Goal: Task Accomplishment & Management: Complete application form

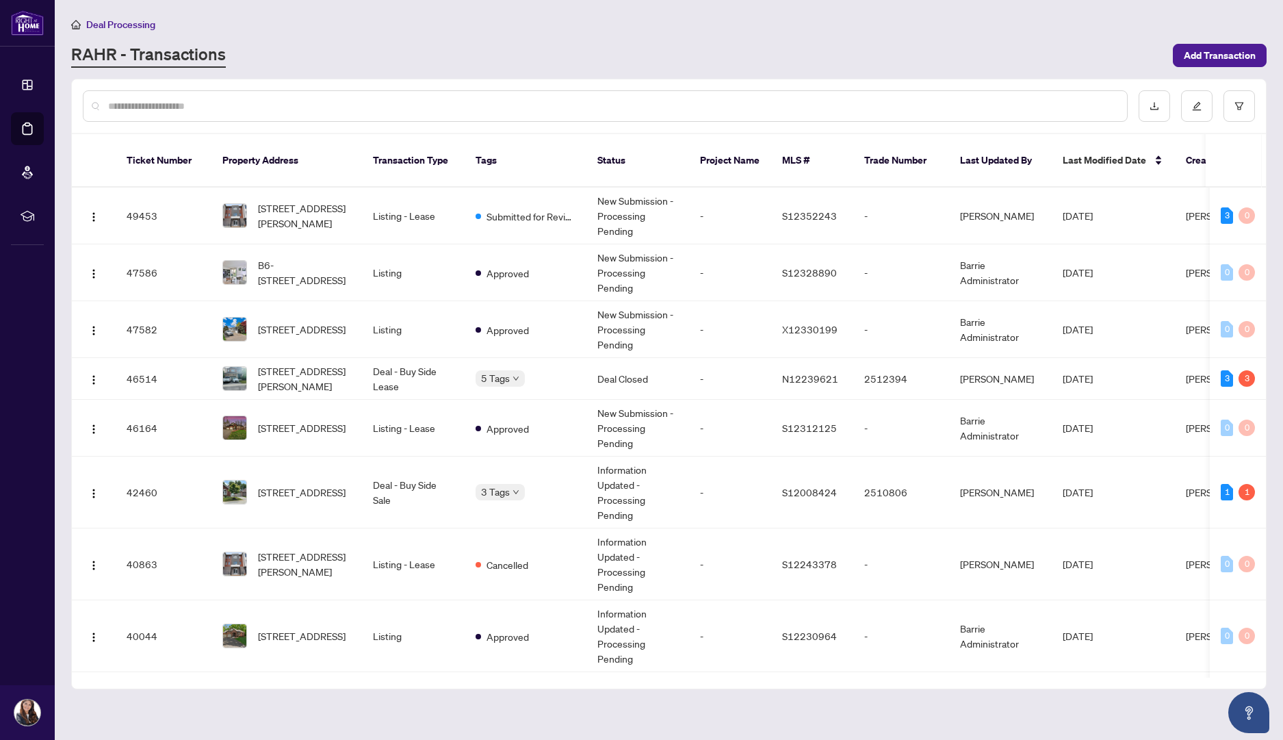
click at [1281, 636] on main "Deal Processing [PERSON_NAME] - Transactions Add Transaction Ticket Number Prop…" at bounding box center [669, 370] width 1228 height 740
click at [1266, 645] on main "Deal Processing [PERSON_NAME] - Transactions Add Transaction Ticket Number Prop…" at bounding box center [669, 370] width 1228 height 740
click at [1266, 646] on div "Ticket Number Property Address Transaction Type Tags Status Project Name MLS # …" at bounding box center [668, 384] width 1195 height 610
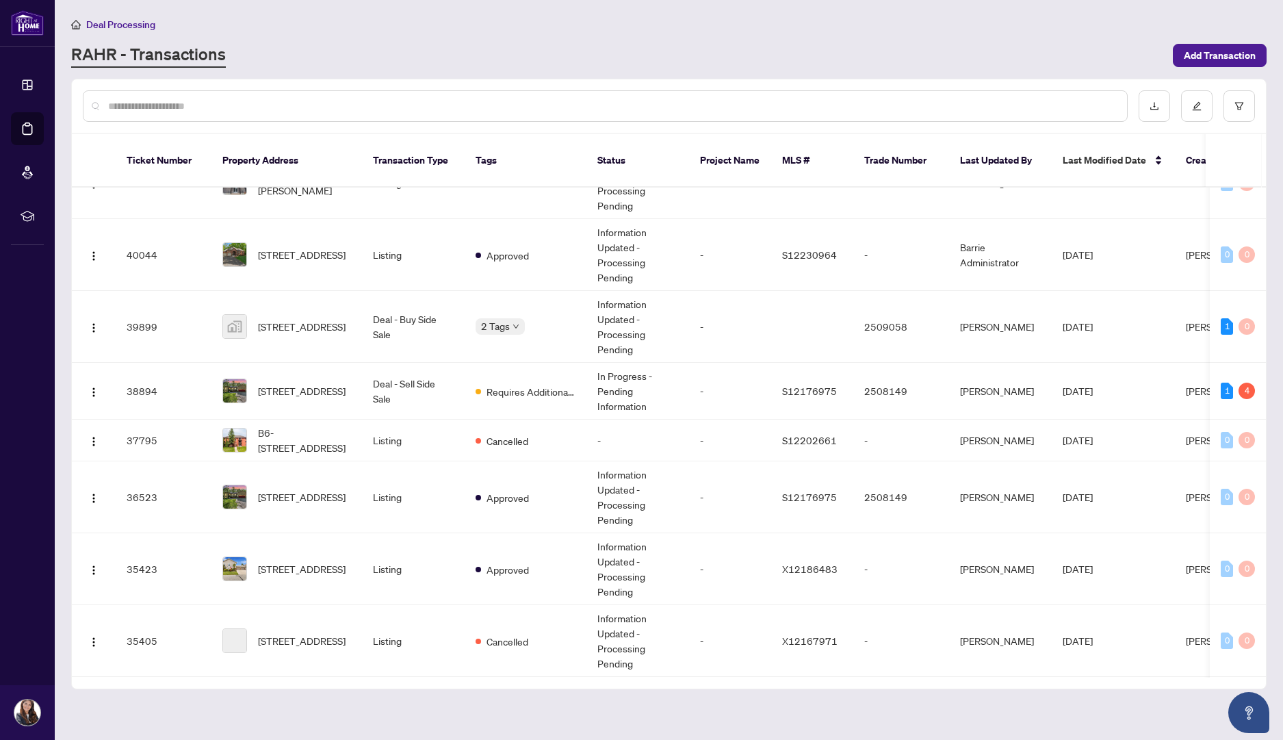
scroll to position [382, 0]
click at [352, 549] on td "[STREET_ADDRESS]" at bounding box center [286, 568] width 151 height 72
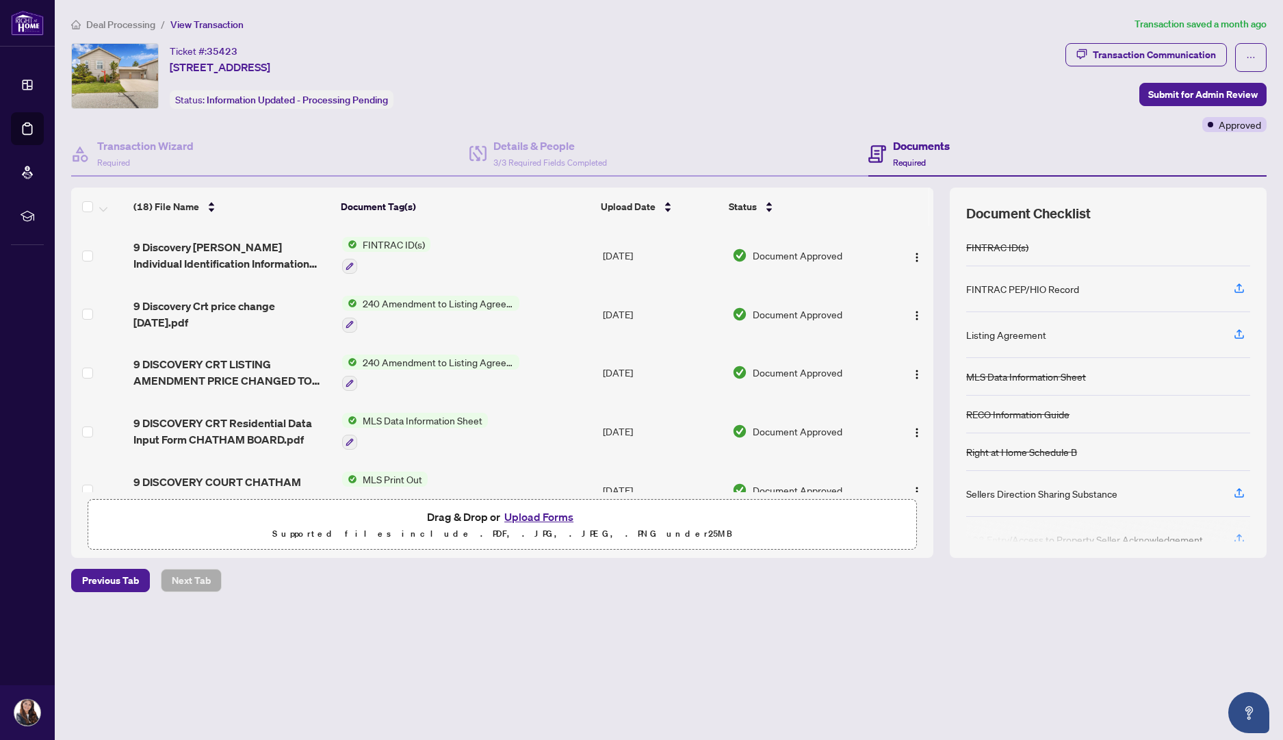
click at [539, 509] on button "Upload Forms" at bounding box center [538, 517] width 77 height 18
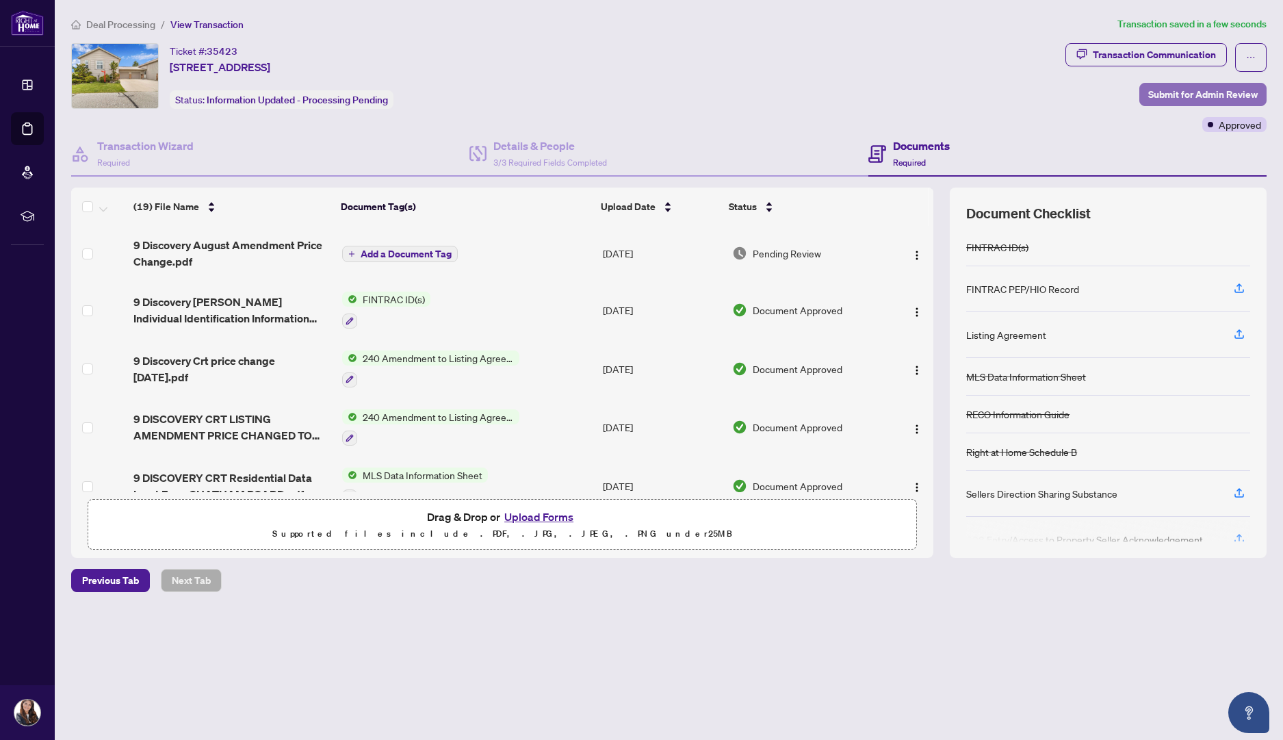
click at [1220, 92] on span "Submit for Admin Review" at bounding box center [1202, 94] width 109 height 22
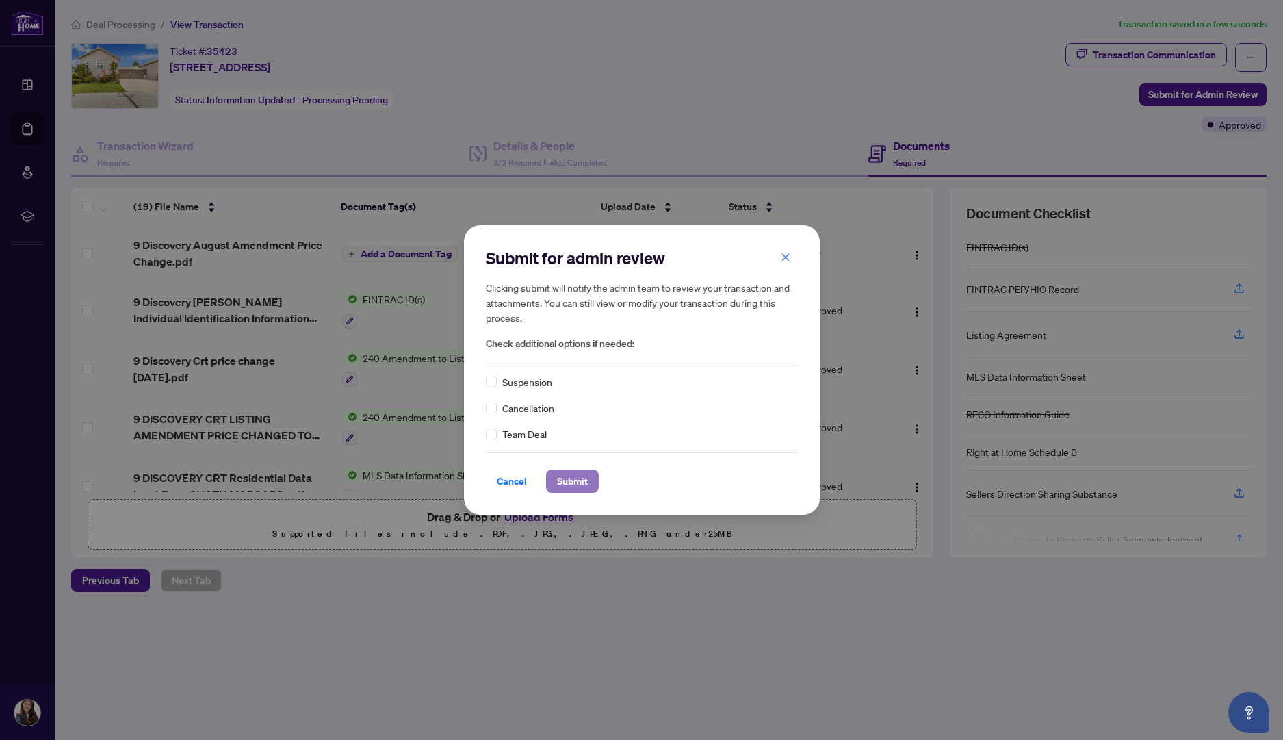
click at [564, 475] on span "Submit" at bounding box center [572, 481] width 31 height 22
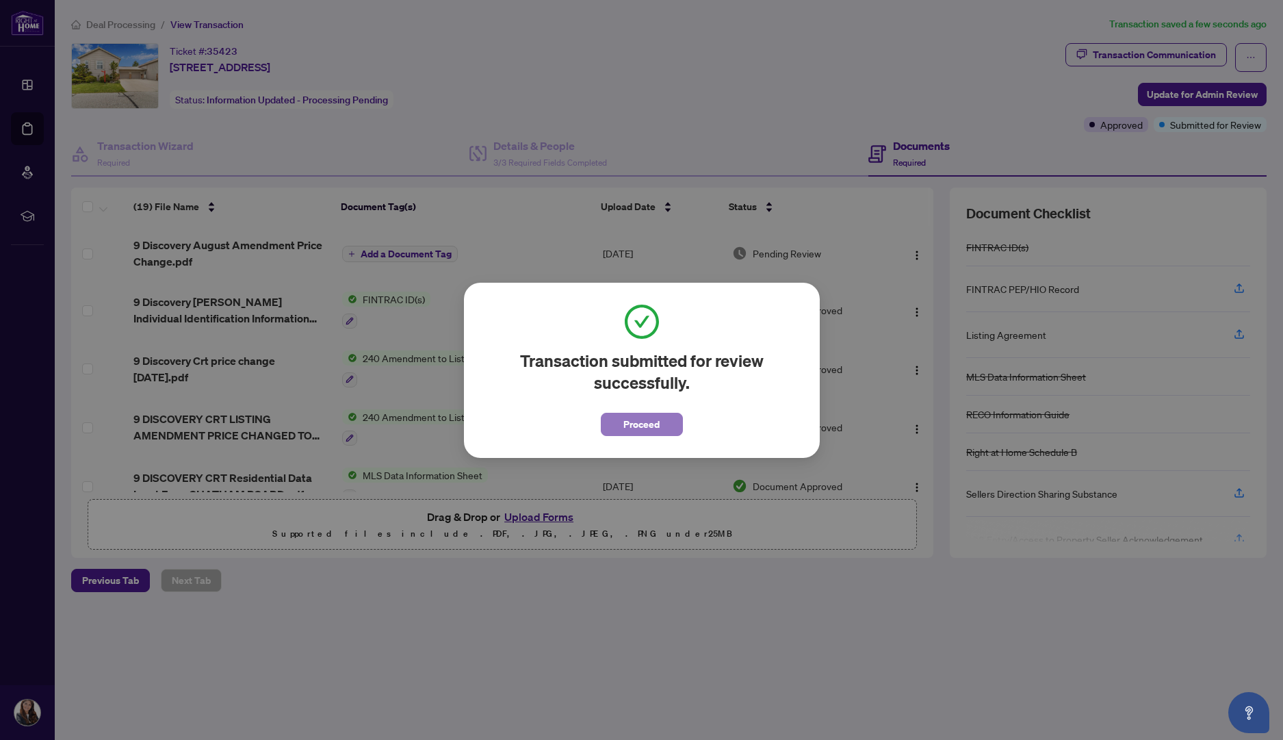
click at [649, 425] on span "Proceed" at bounding box center [641, 424] width 36 height 22
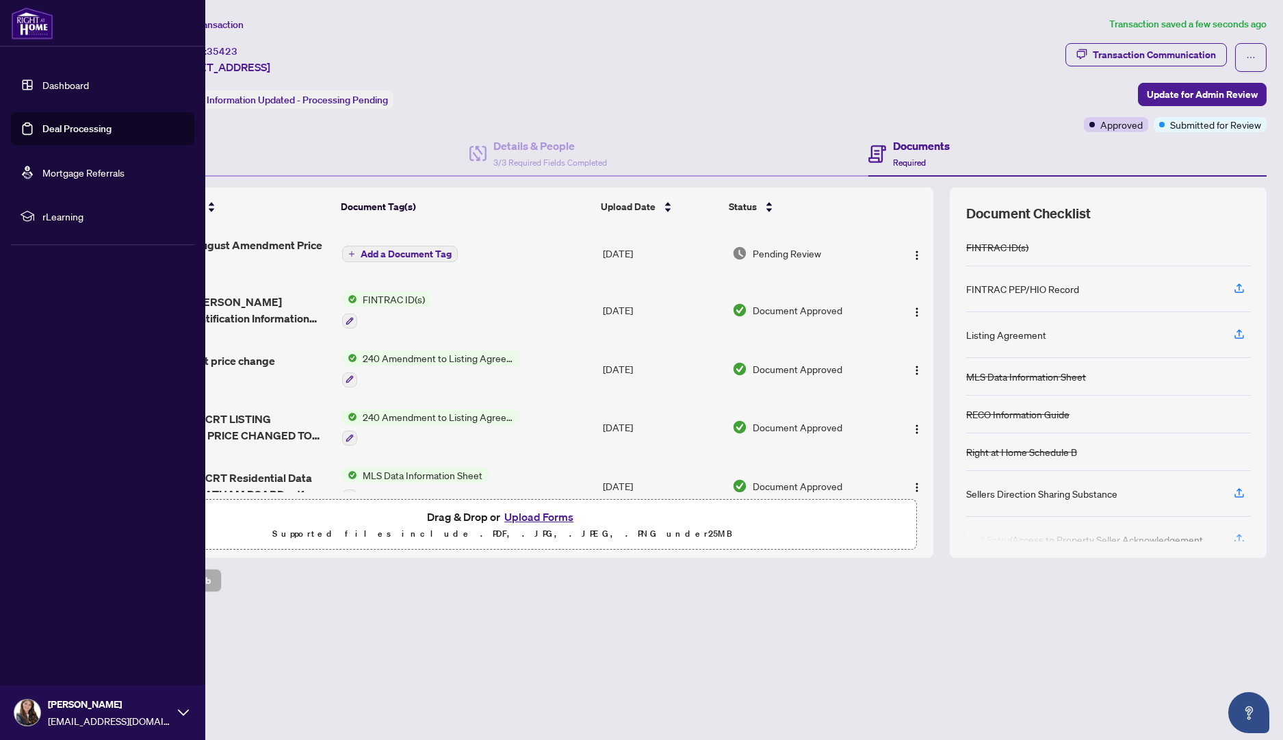
click at [51, 87] on link "Dashboard" at bounding box center [65, 85] width 47 height 12
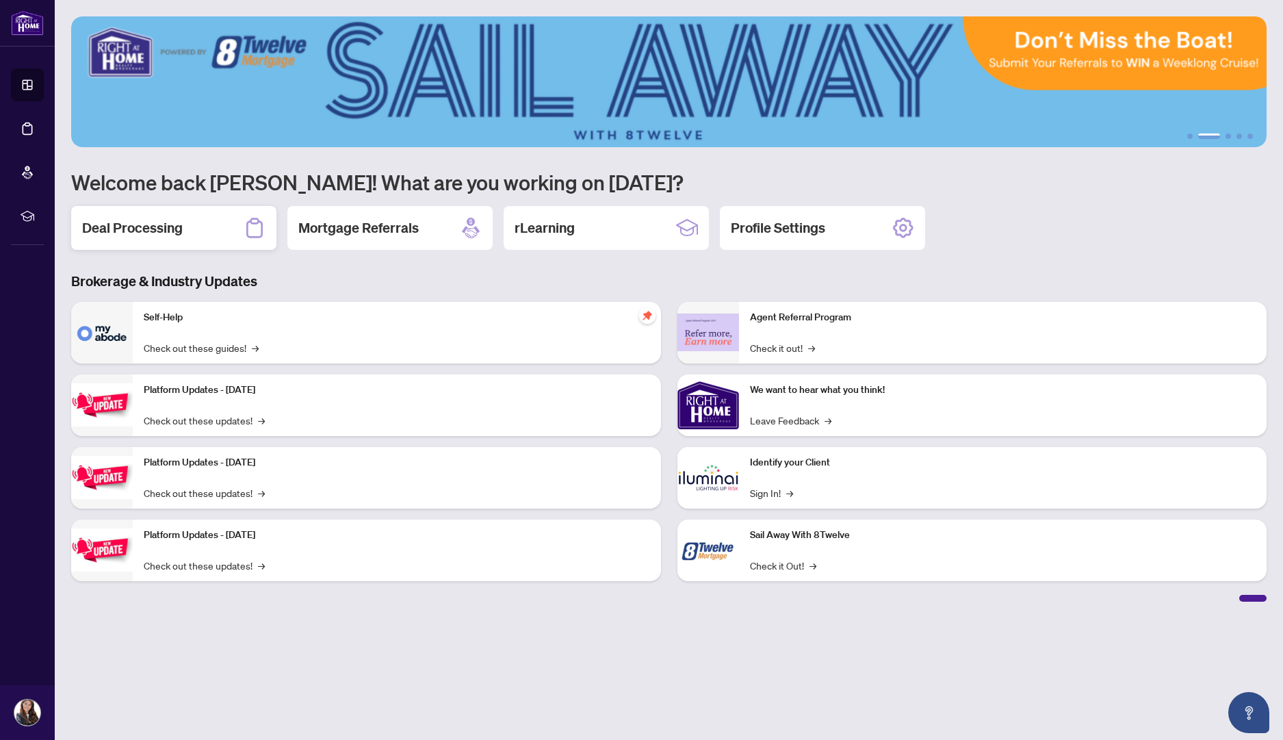
click at [223, 229] on div "Deal Processing" at bounding box center [173, 228] width 205 height 44
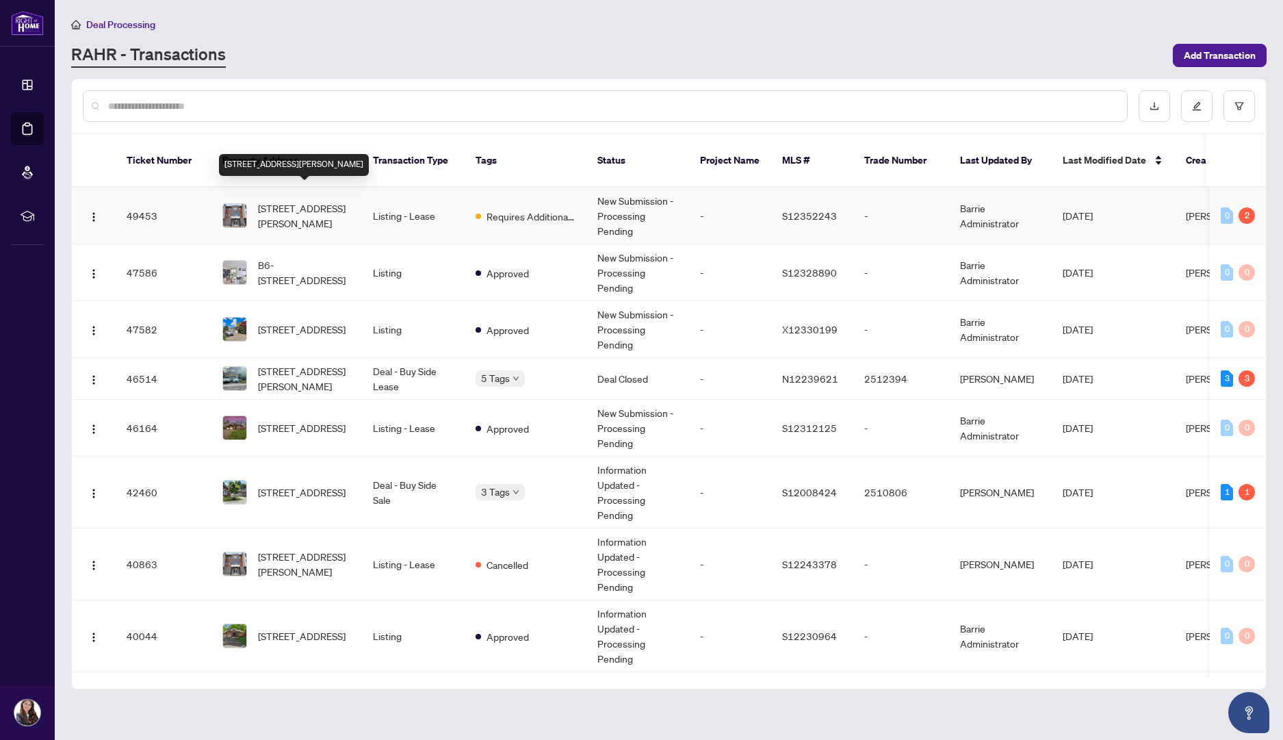
click at [277, 200] on span "[STREET_ADDRESS][PERSON_NAME]" at bounding box center [304, 215] width 93 height 30
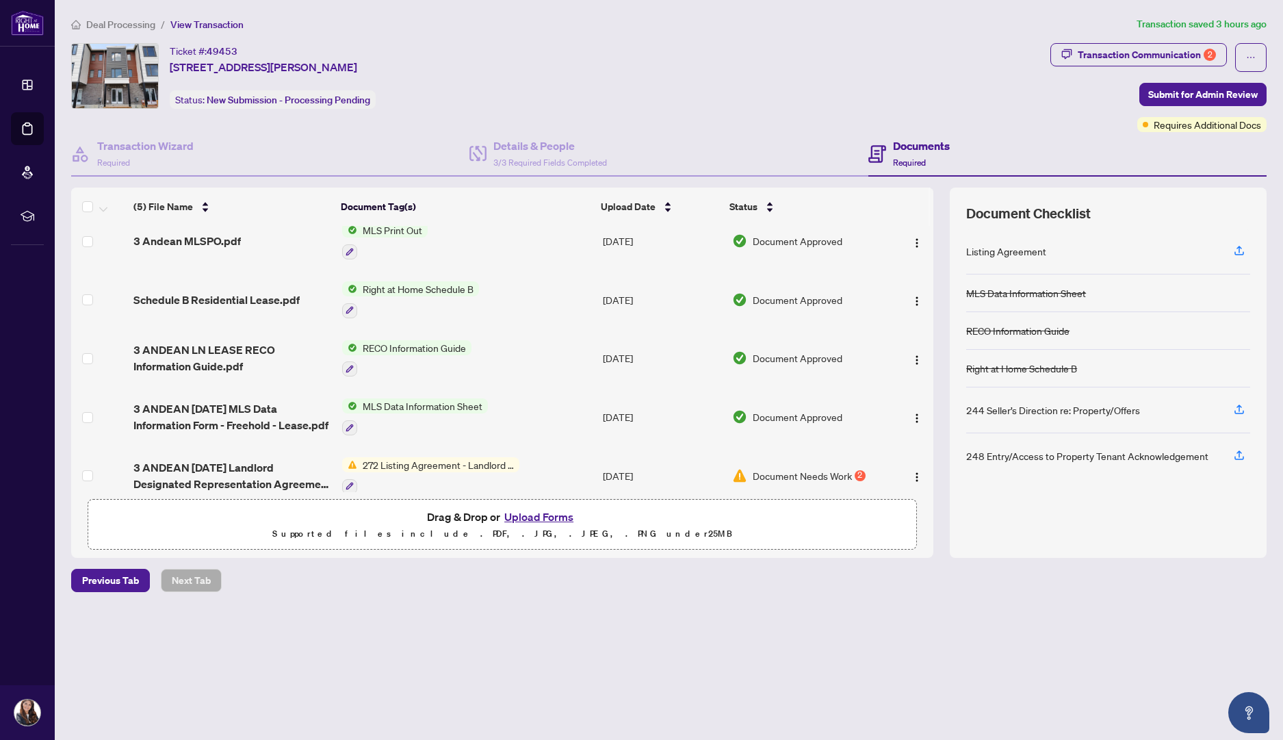
scroll to position [27, 0]
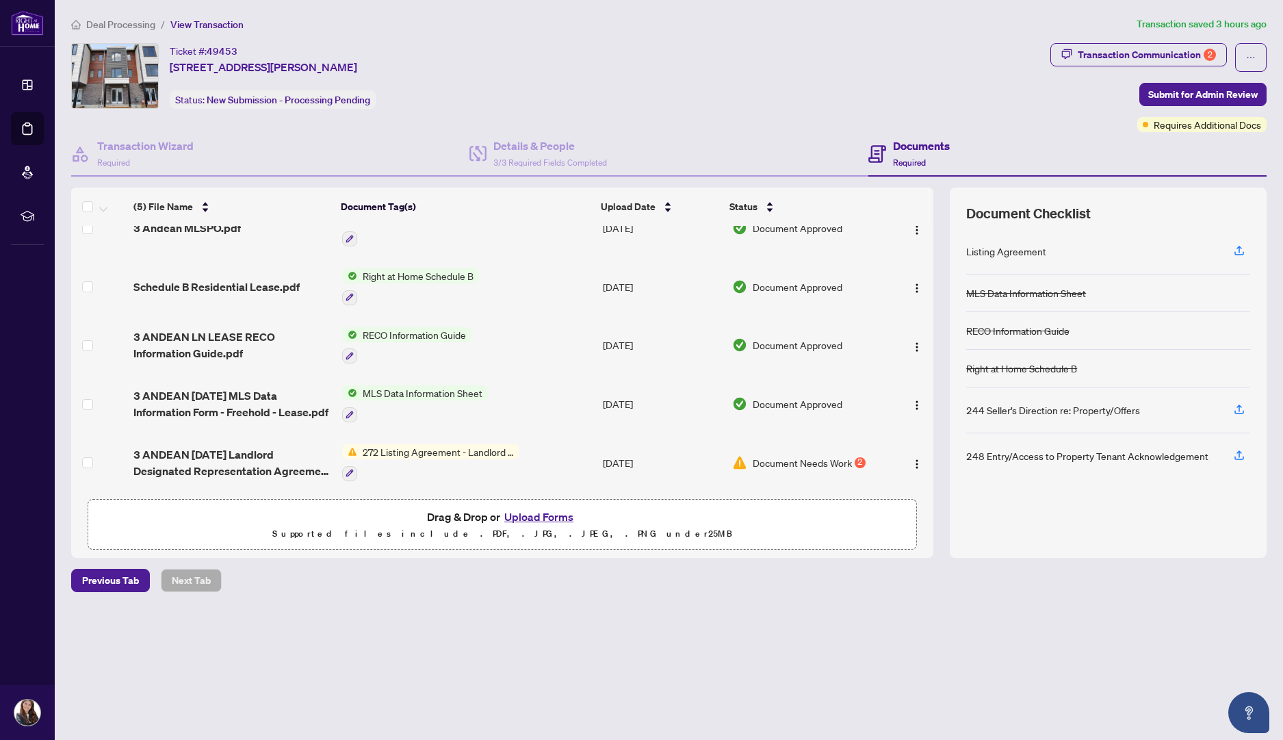
click at [457, 448] on span "272 Listing Agreement - Landlord Designated Representation Agreement Authority …" at bounding box center [438, 451] width 162 height 15
click at [272, 448] on span "3 ANDEAN [DATE] Landlord Designated Representation Agreement Authority to Offer…" at bounding box center [232, 462] width 198 height 33
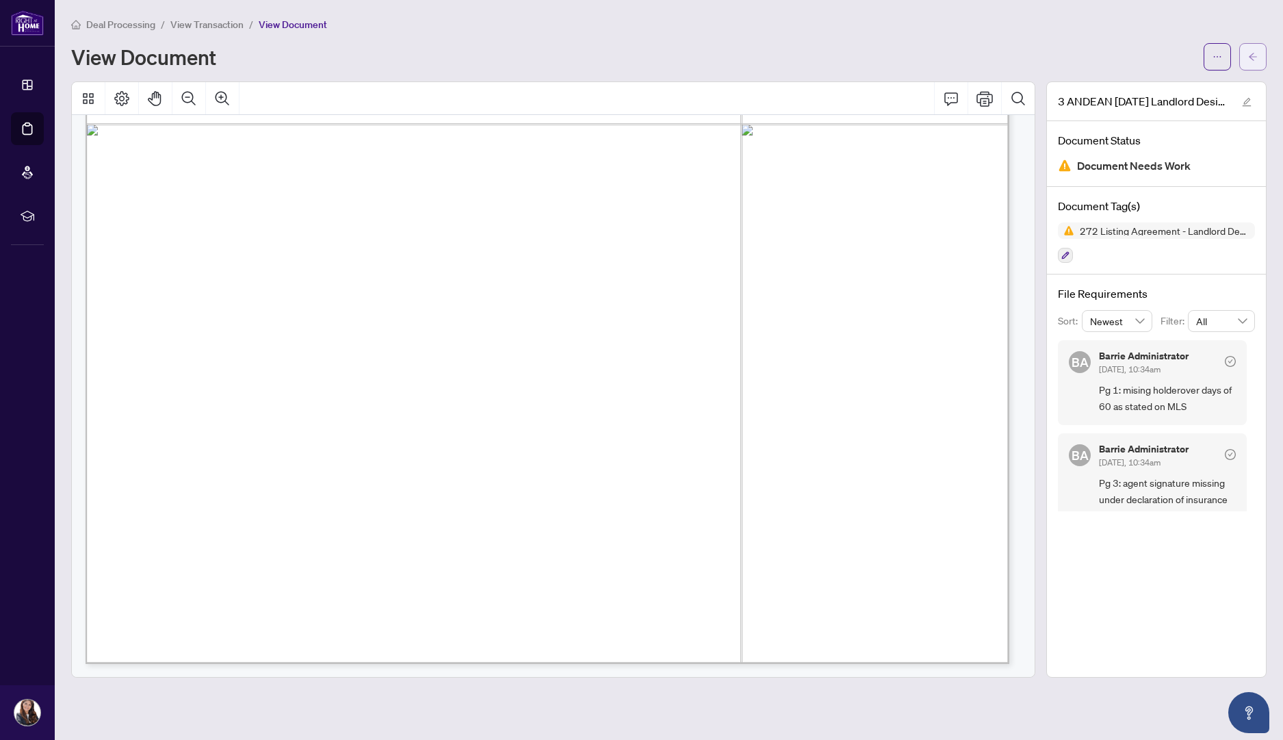
click at [1259, 48] on button "button" at bounding box center [1252, 56] width 27 height 27
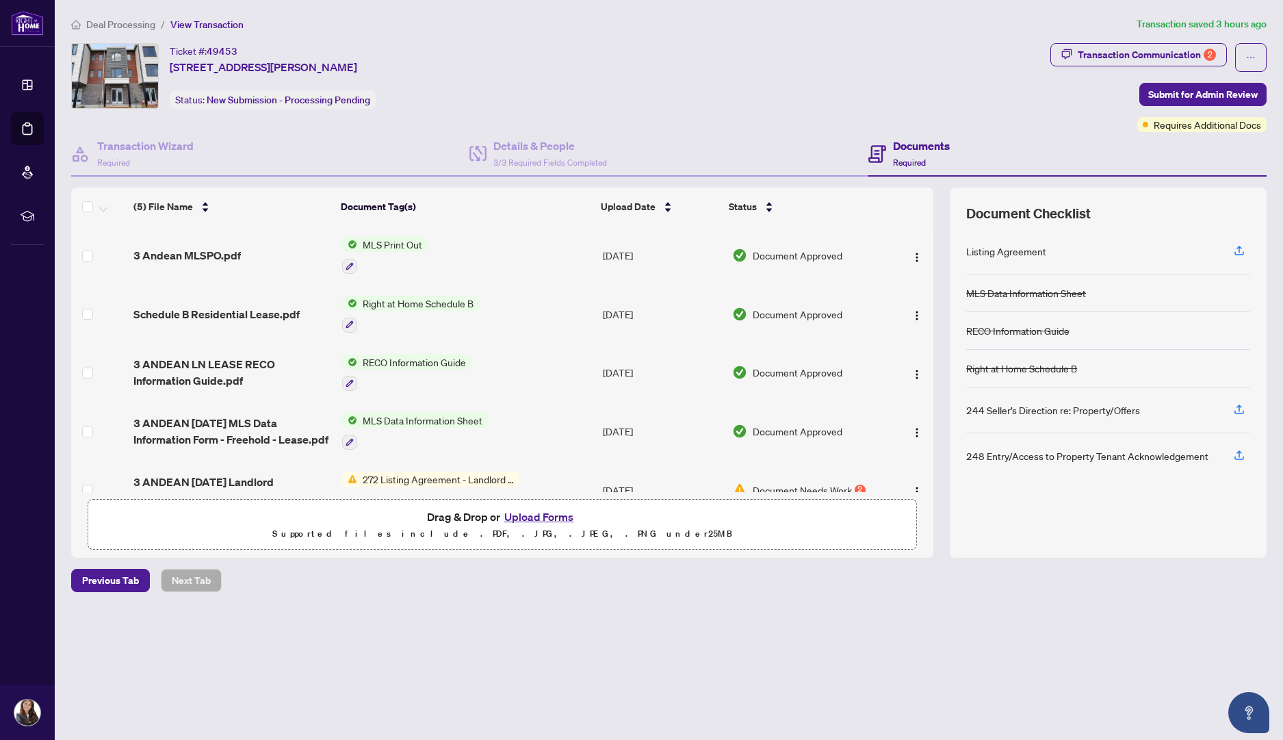
click at [556, 517] on button "Upload Forms" at bounding box center [538, 517] width 77 height 18
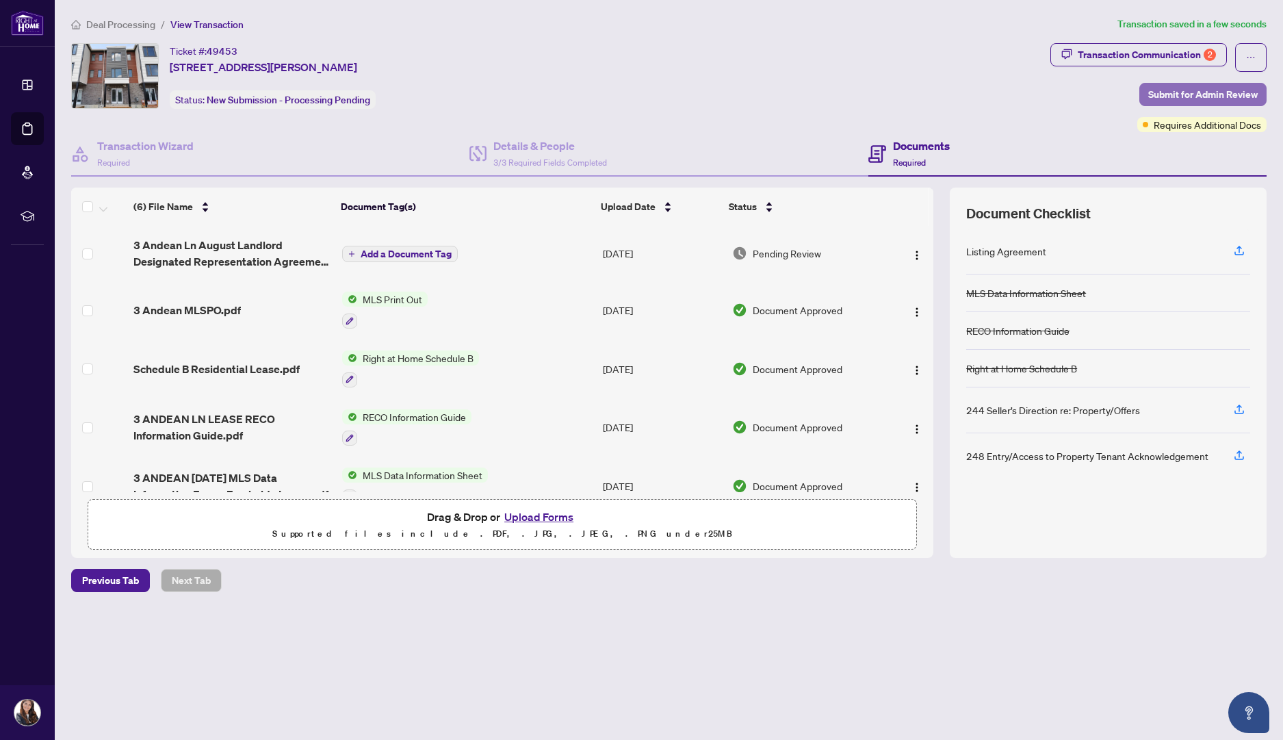
click at [1207, 91] on span "Submit for Admin Review" at bounding box center [1202, 94] width 109 height 22
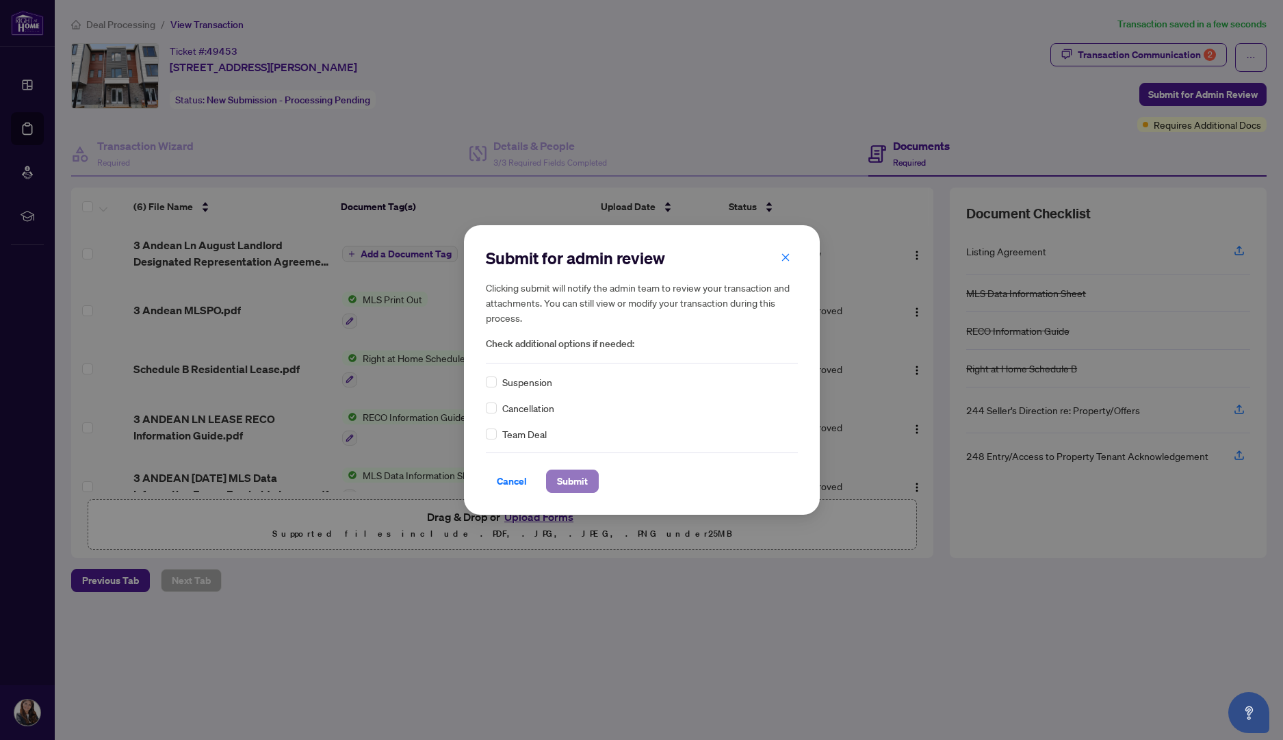
click at [586, 481] on span "Submit" at bounding box center [572, 481] width 31 height 22
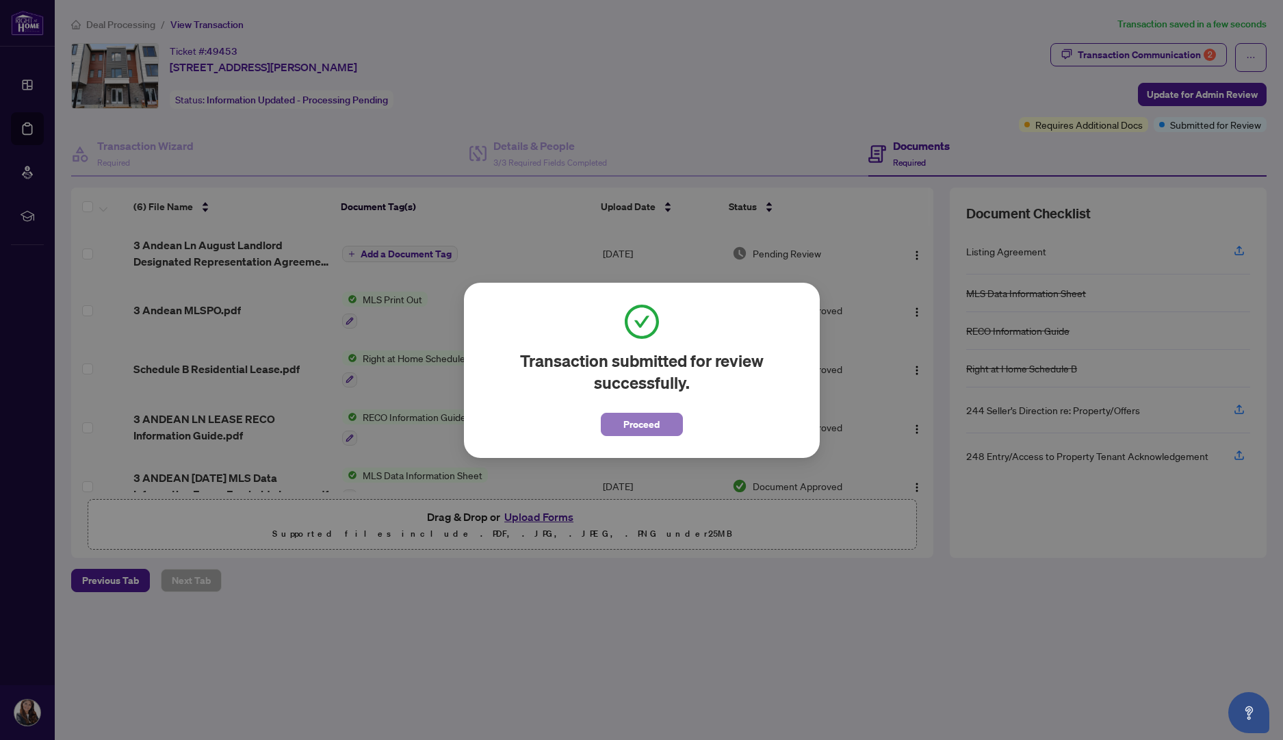
click at [654, 417] on span "Proceed" at bounding box center [641, 424] width 36 height 22
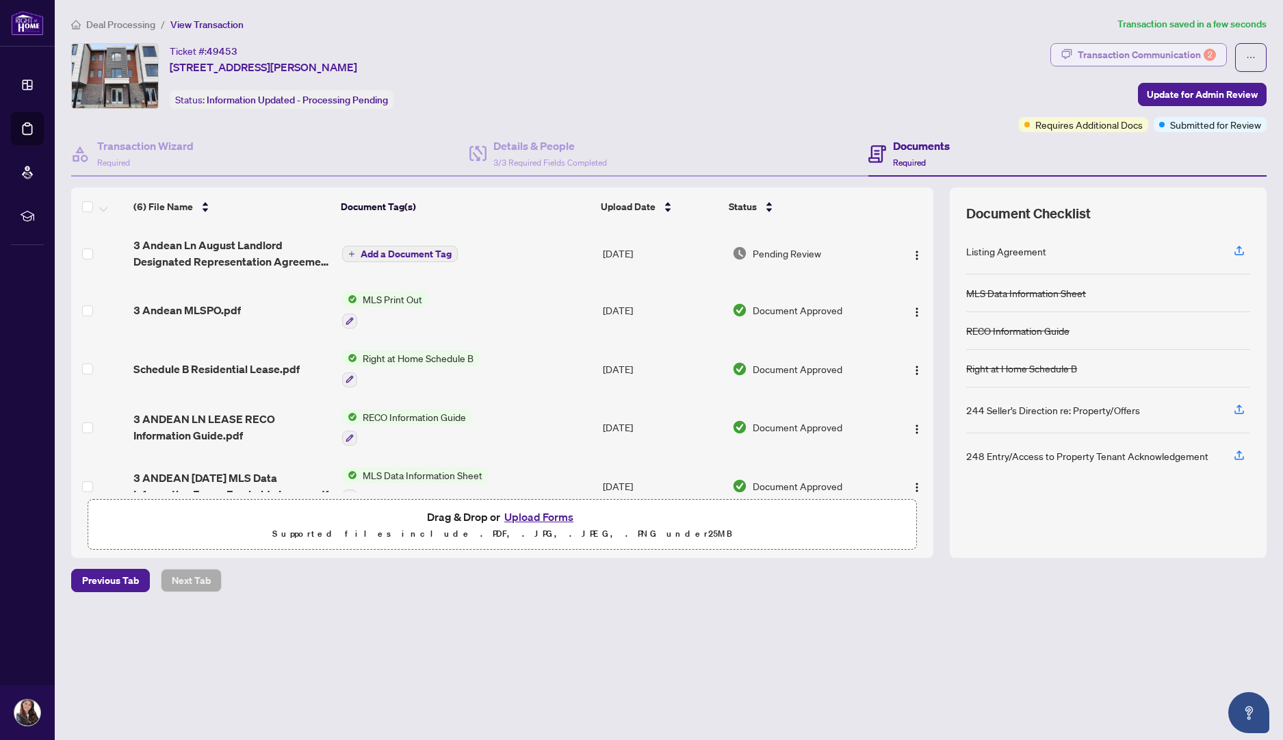
click at [1164, 45] on div "Transaction Communication 2" at bounding box center [1147, 55] width 138 height 22
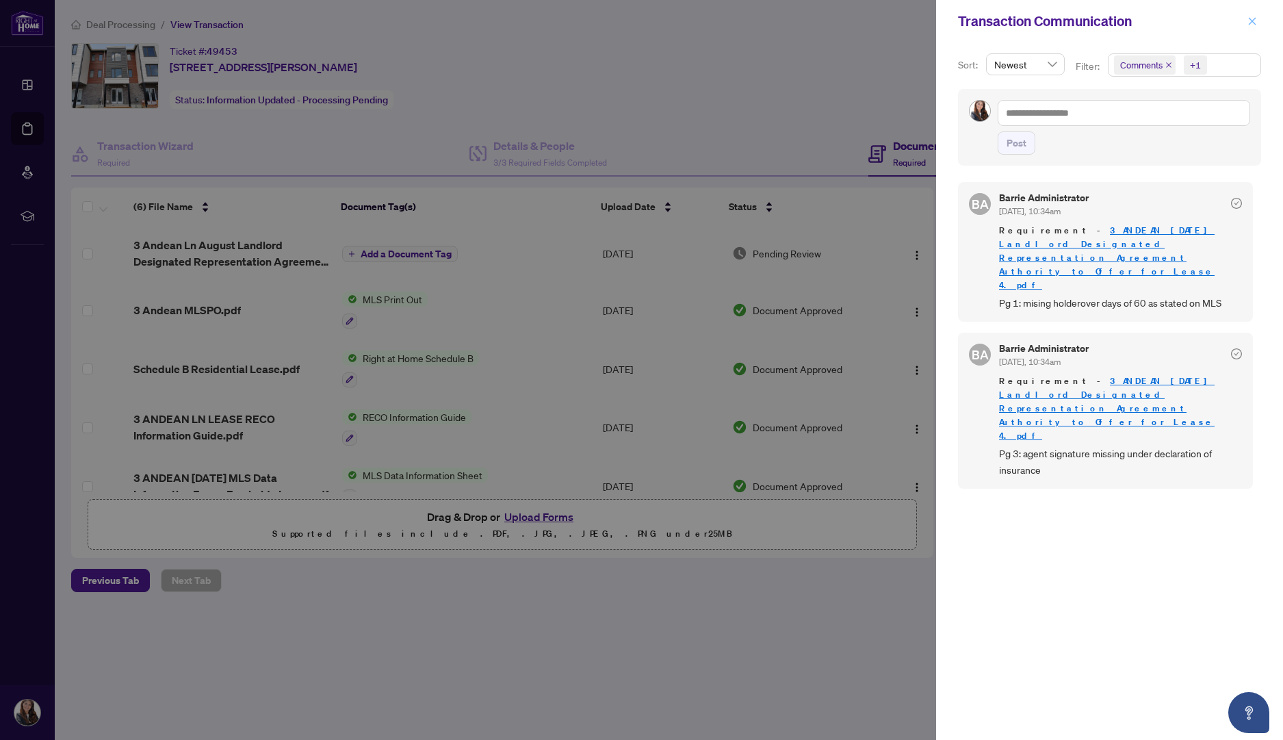
click at [1249, 19] on icon "close" at bounding box center [1252, 21] width 10 height 10
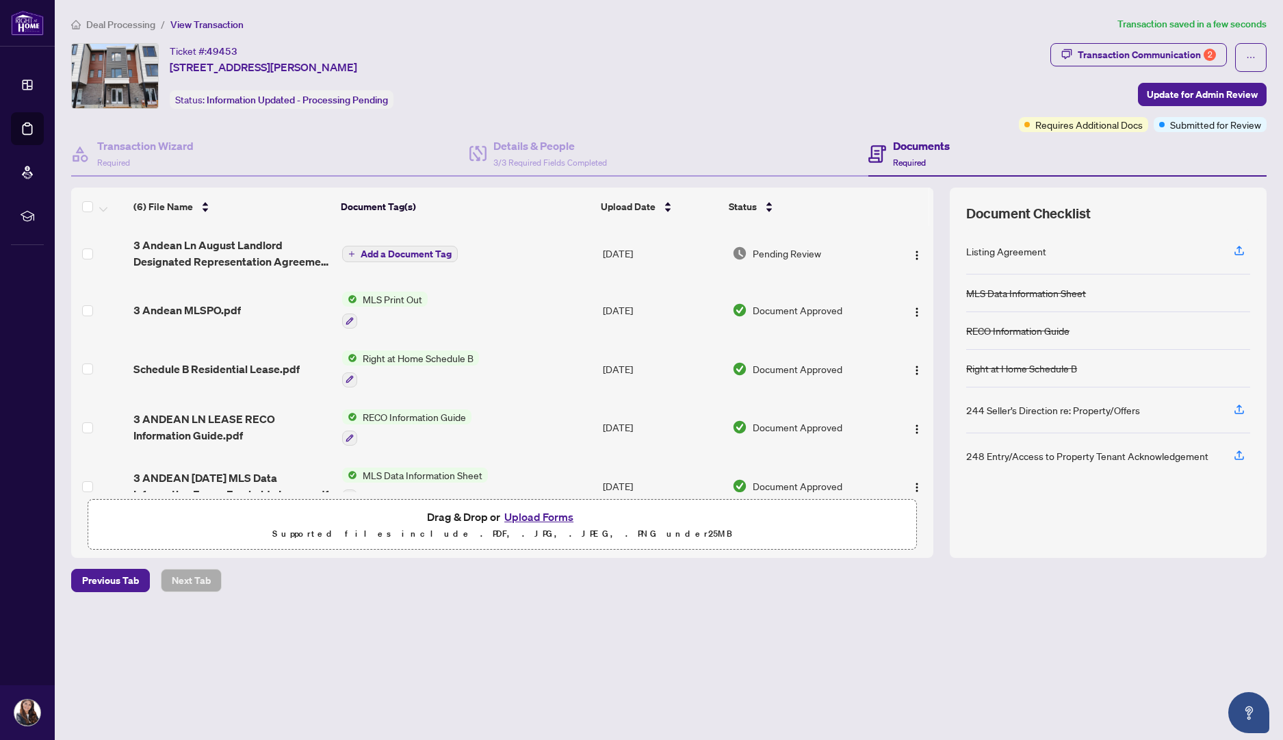
click at [964, 53] on div "Ticket #: 49453 [STREET_ADDRESS][PERSON_NAME] Status: Information Updated - Pro…" at bounding box center [542, 76] width 942 height 66
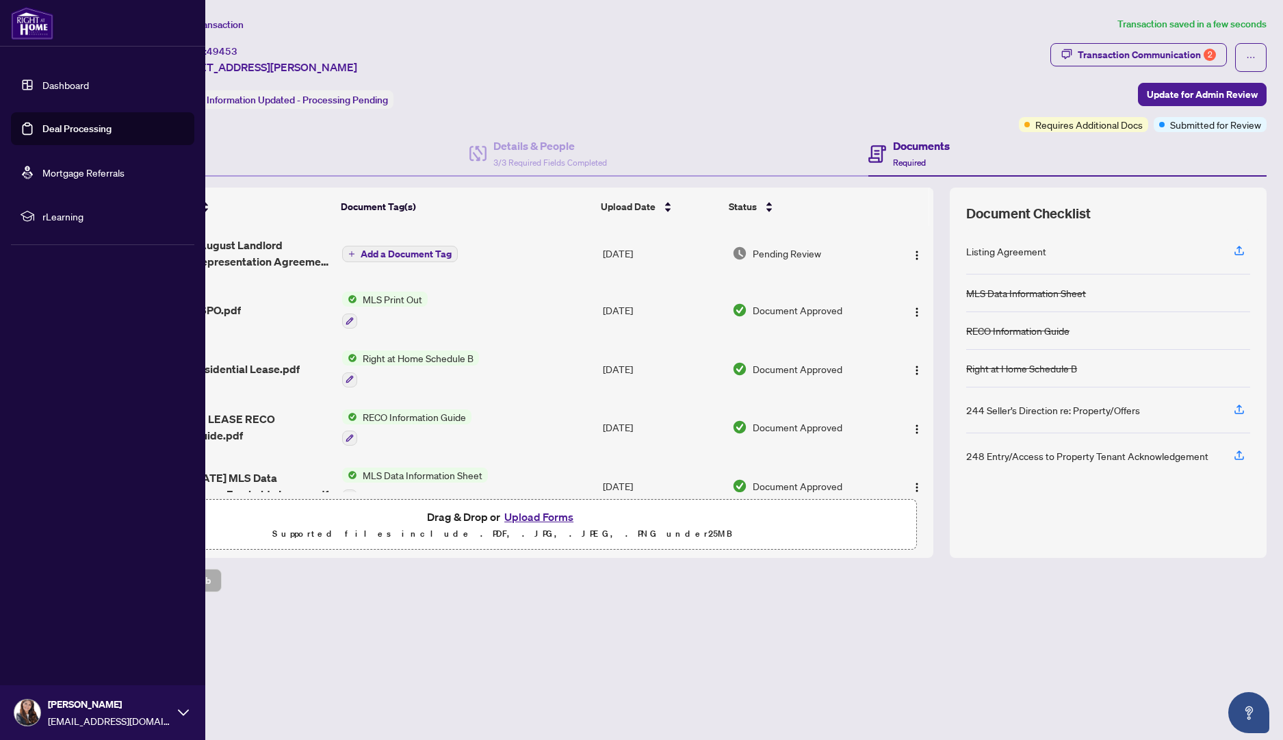
click at [42, 86] on link "Dashboard" at bounding box center [65, 85] width 47 height 12
